Goal: Information Seeking & Learning: Learn about a topic

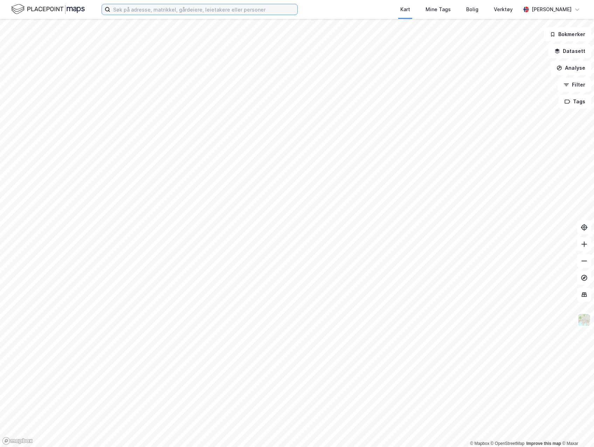
click at [140, 9] on input at bounding box center [203, 9] width 187 height 11
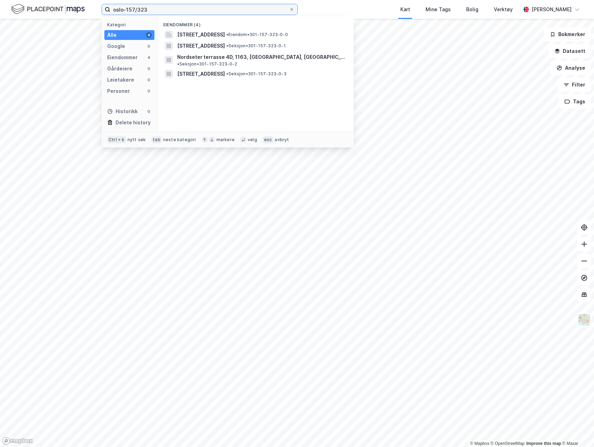
type input "oslo-157/323"
click at [225, 34] on span "[STREET_ADDRESS]" at bounding box center [201, 34] width 48 height 8
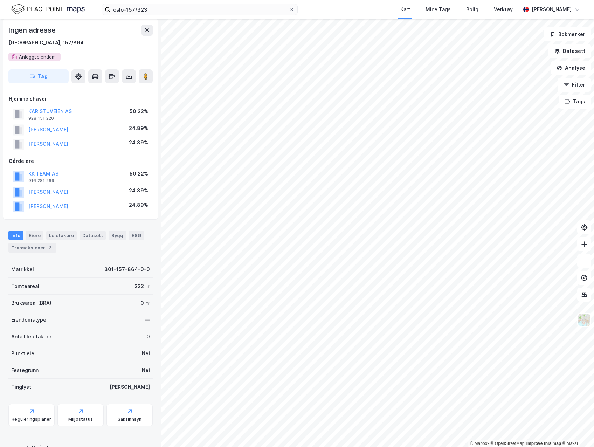
scroll to position [35, 0]
